Goal: Information Seeking & Learning: Find specific fact

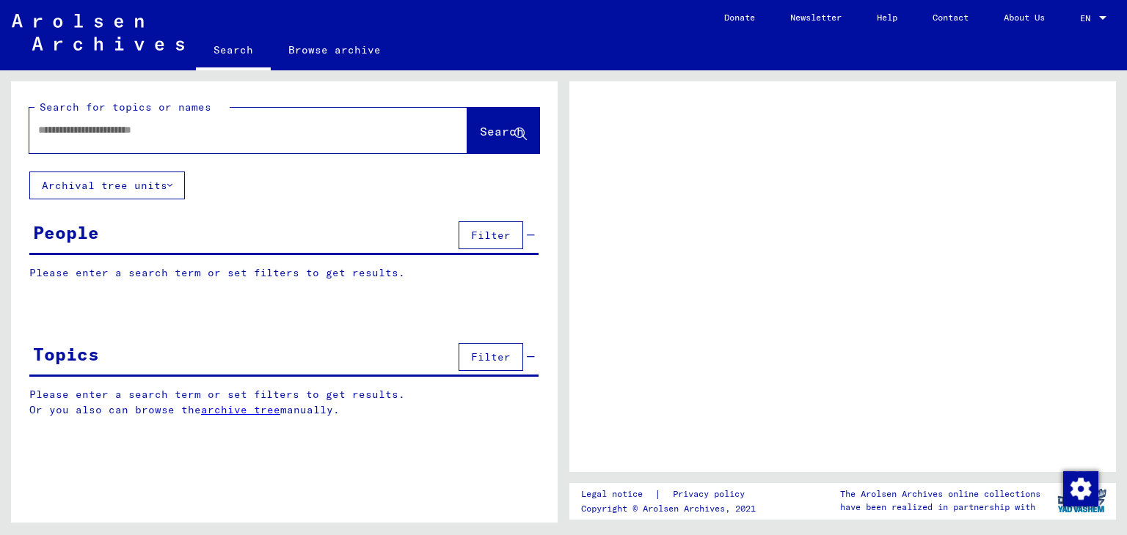
click at [111, 133] on input "text" at bounding box center [235, 129] width 394 height 15
click at [143, 139] on div at bounding box center [230, 130] width 403 height 33
click at [94, 133] on input "text" at bounding box center [235, 129] width 394 height 15
type input "**********"
click at [485, 124] on span "Search" at bounding box center [502, 131] width 44 height 15
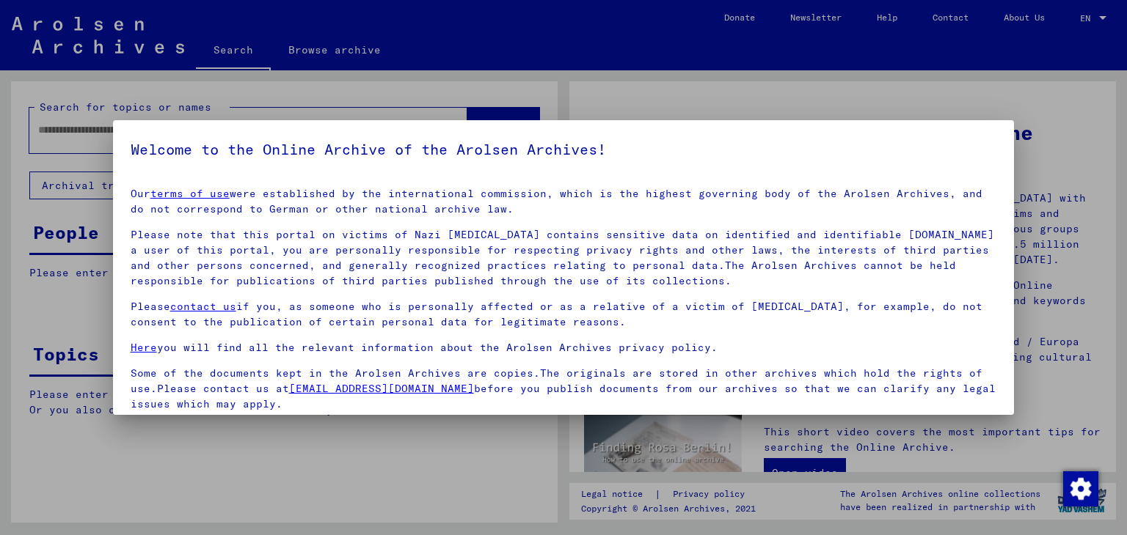
scroll to position [113, 0]
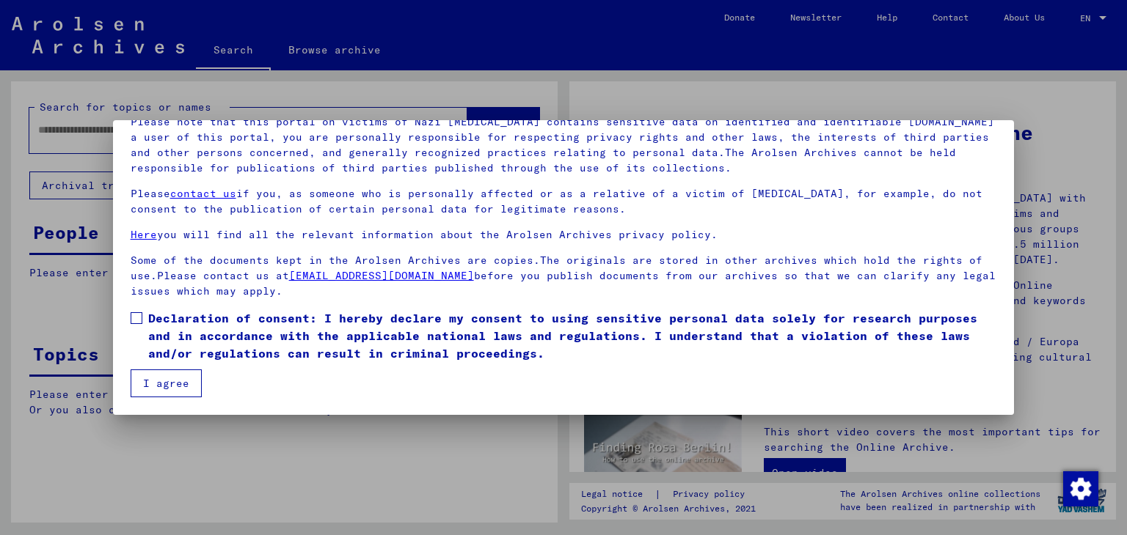
click at [199, 329] on span "Declaration of consent: I hereby declare my consent to using sensitive personal…" at bounding box center [572, 336] width 849 height 53
click at [188, 372] on button "I agree" at bounding box center [166, 384] width 71 height 28
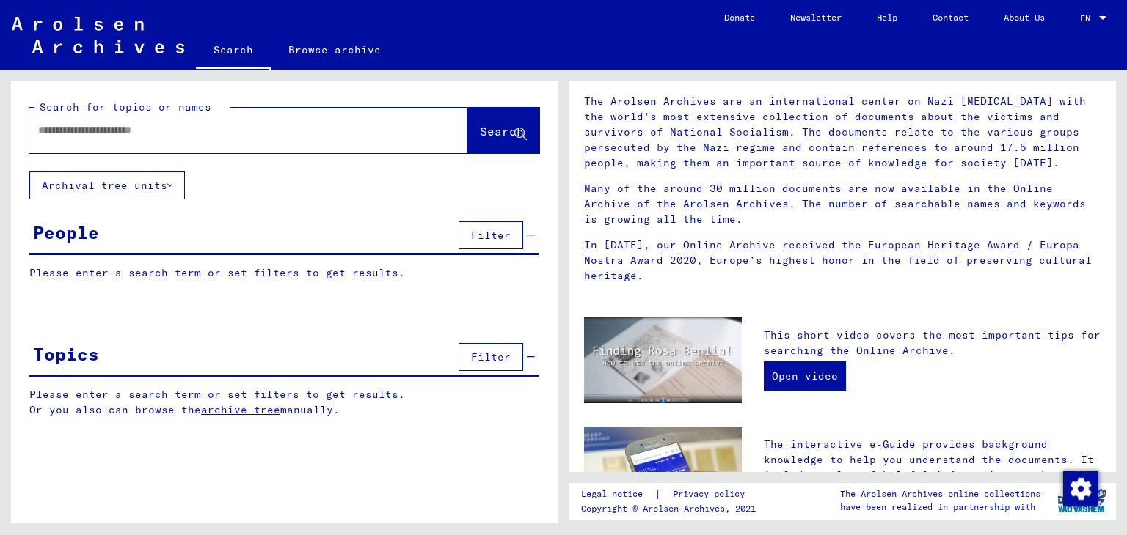
scroll to position [0, 0]
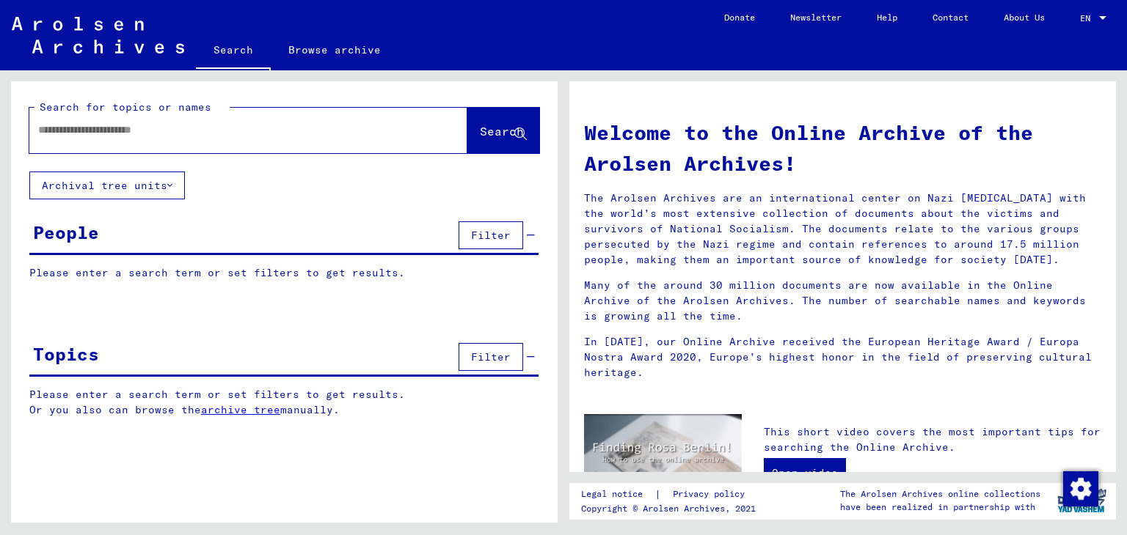
click at [182, 132] on input "text" at bounding box center [230, 129] width 385 height 15
type input "*******"
click at [182, 132] on input "*******" at bounding box center [230, 129] width 385 height 15
type input "**********"
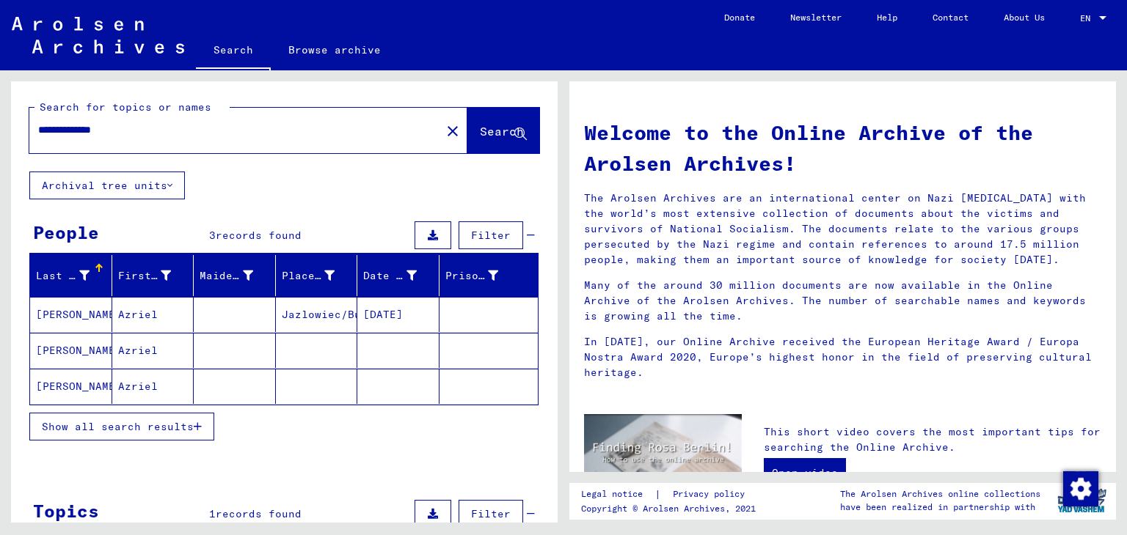
click at [94, 320] on mat-cell "[PERSON_NAME]" at bounding box center [71, 314] width 82 height 35
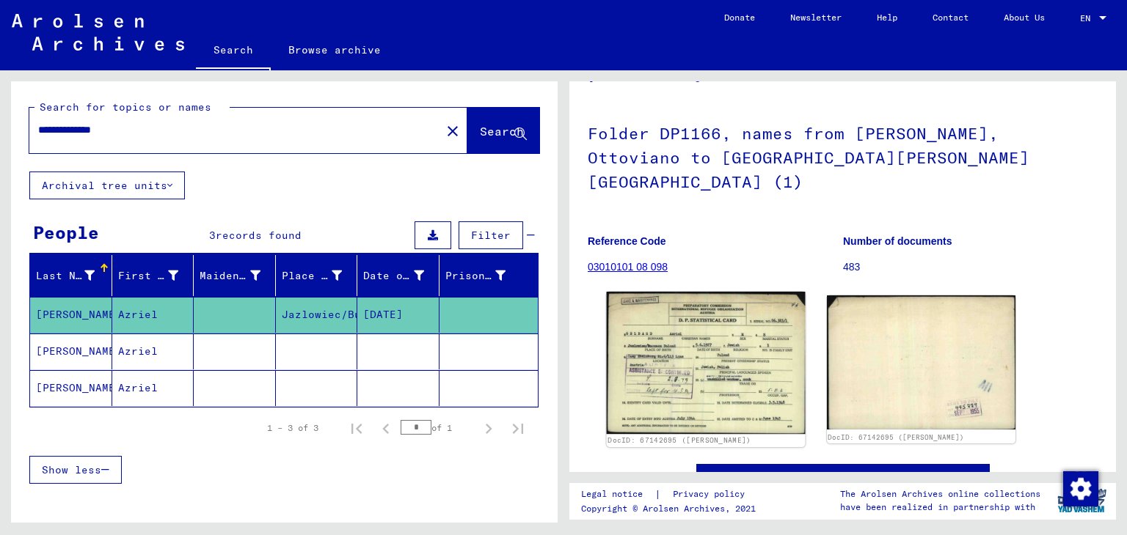
scroll to position [143, 0]
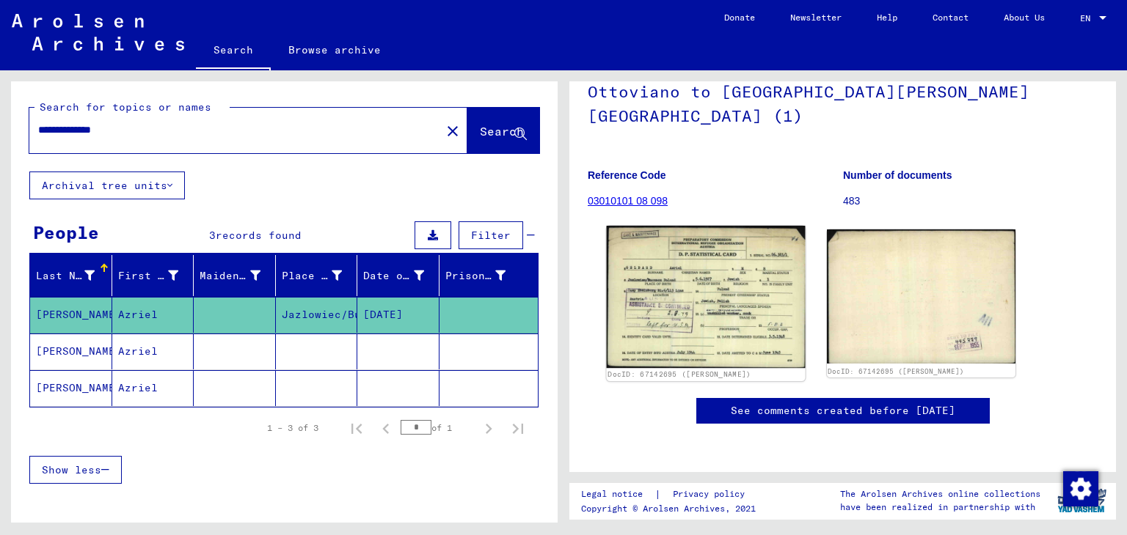
click at [741, 267] on img at bounding box center [706, 297] width 198 height 142
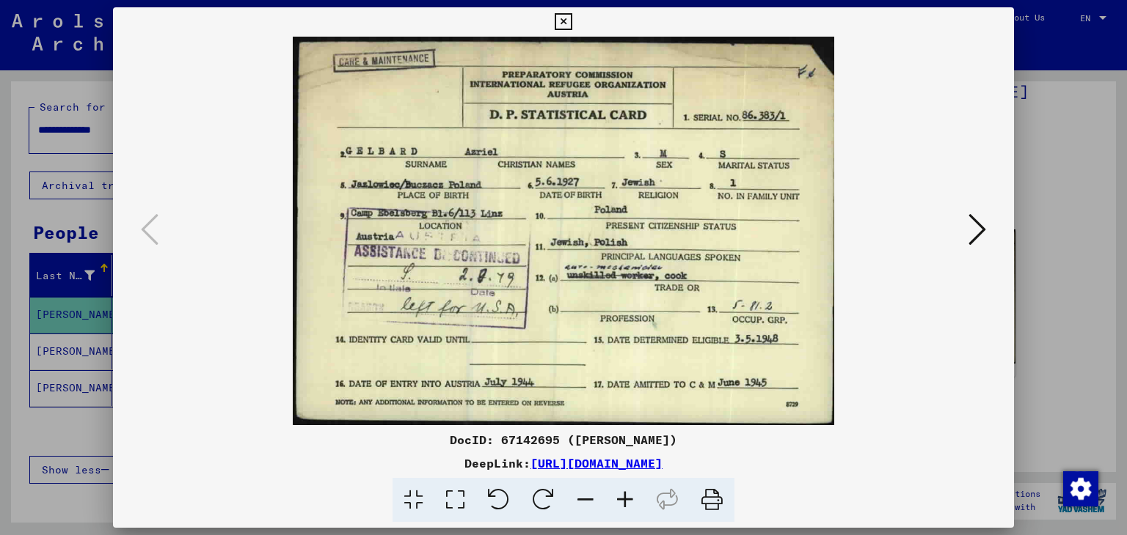
scroll to position [0, 0]
click at [981, 241] on icon at bounding box center [977, 229] width 18 height 35
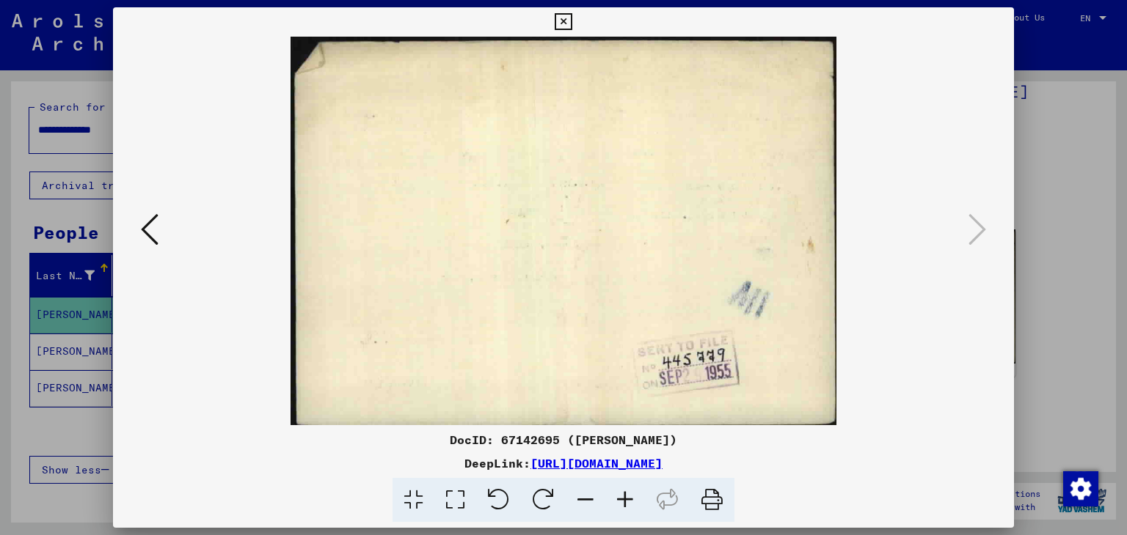
click at [1098, 229] on div at bounding box center [563, 267] width 1127 height 535
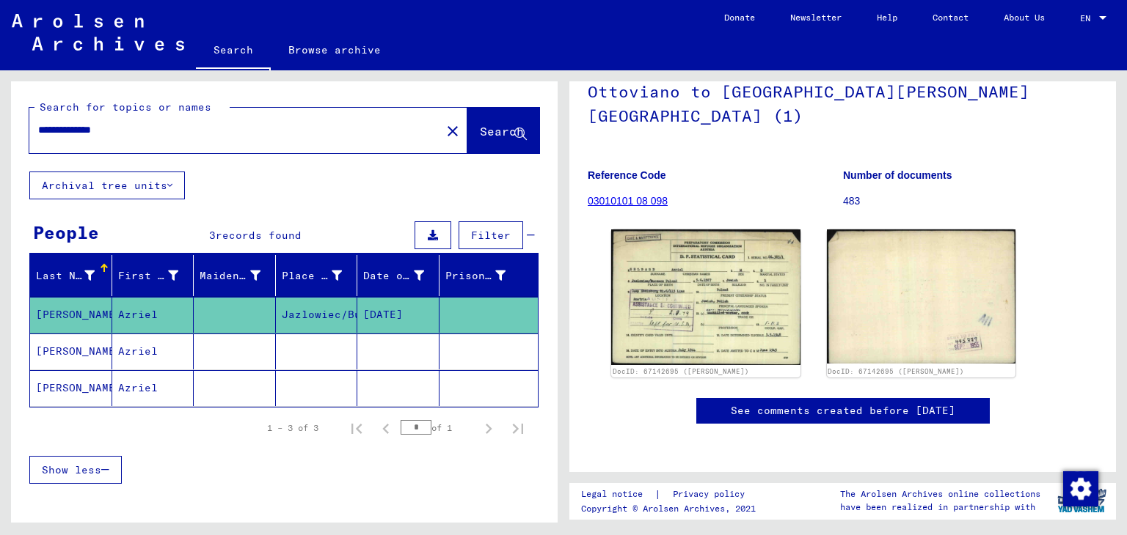
click at [215, 349] on mat-cell at bounding box center [235, 352] width 82 height 36
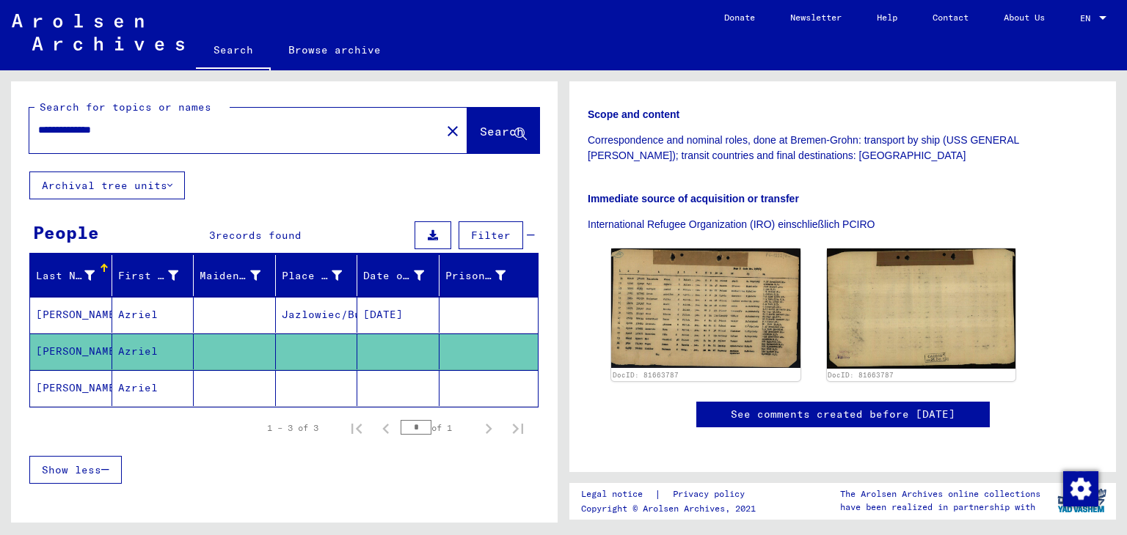
click at [241, 384] on mat-cell at bounding box center [235, 388] width 82 height 36
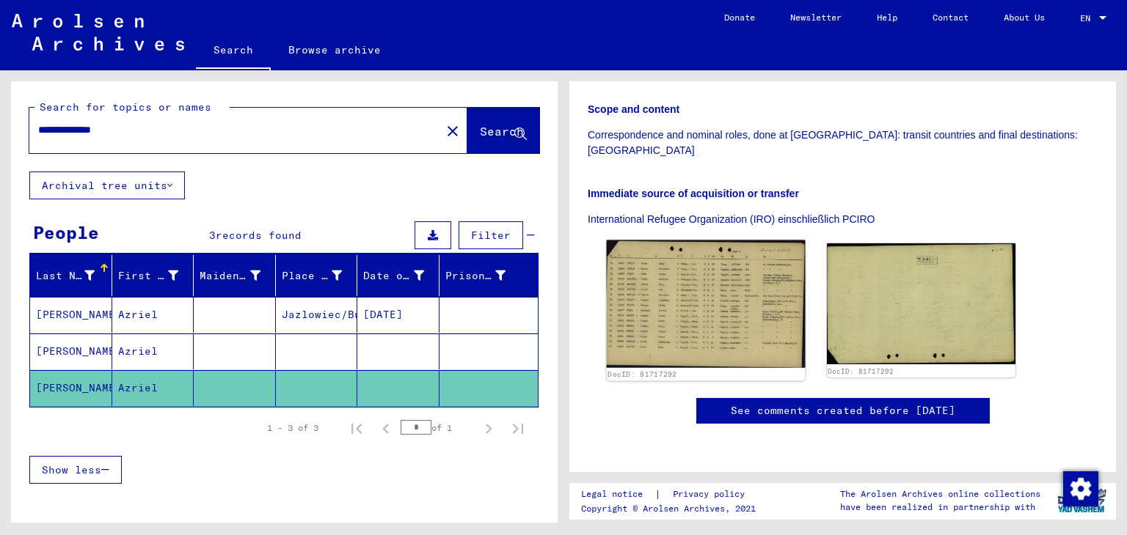
click at [727, 283] on img at bounding box center [706, 305] width 198 height 128
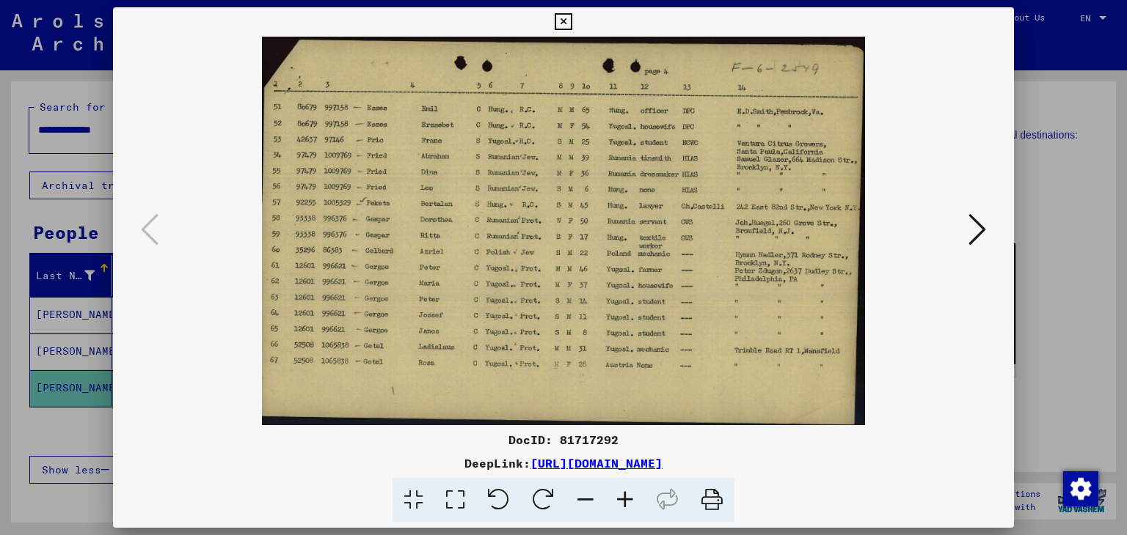
click at [1054, 213] on div at bounding box center [563, 267] width 1127 height 535
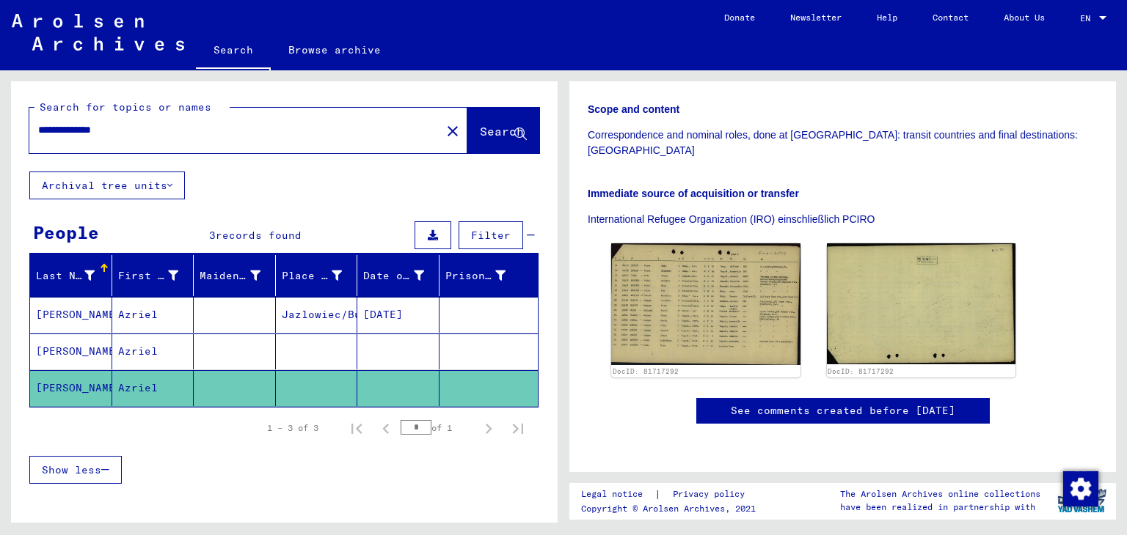
click at [115, 313] on mat-cell "Azriel" at bounding box center [153, 315] width 82 height 36
